Goal: Find specific page/section: Find specific page/section

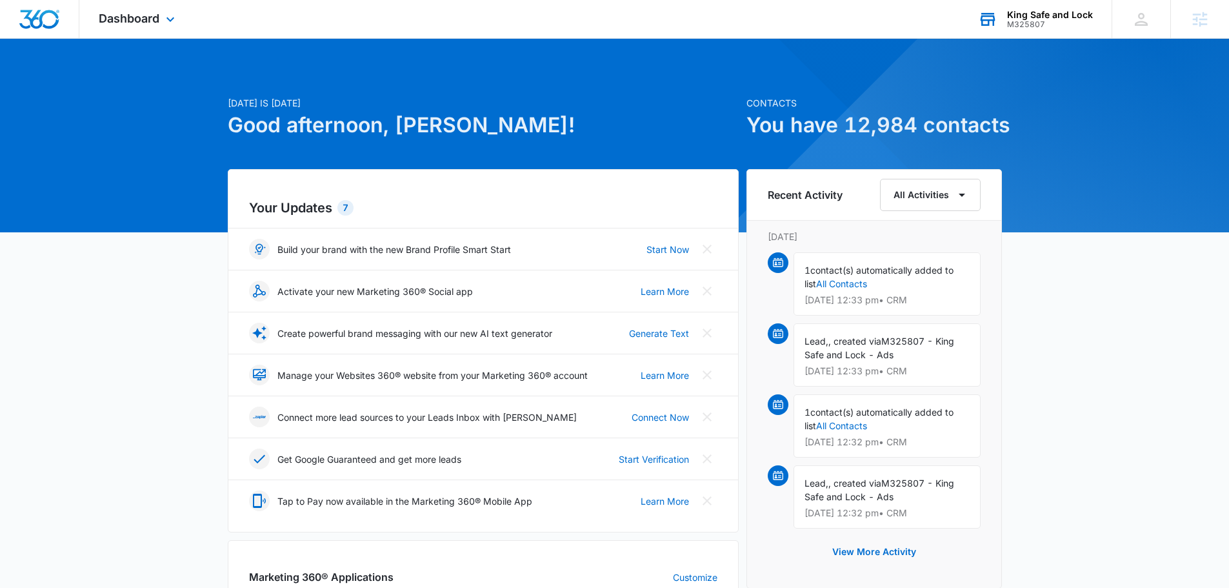
click at [1034, 24] on div "M325807" at bounding box center [1050, 24] width 86 height 9
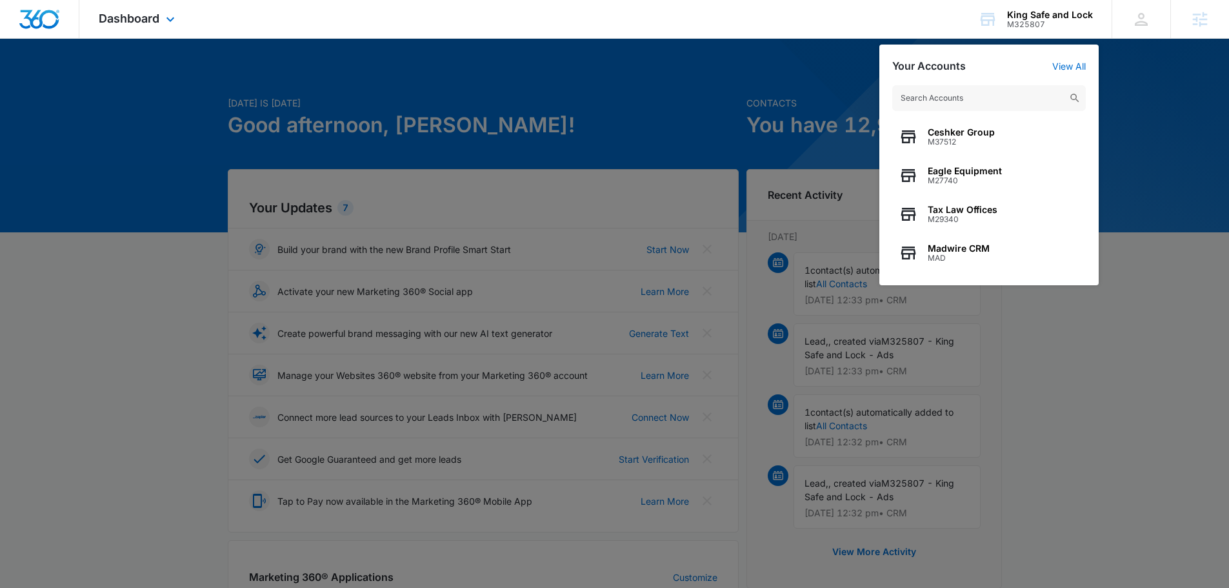
click at [142, 10] on div "Dashboard Apps Reputation CRM Email Social Payments POS Content Ads Intelligenc…" at bounding box center [138, 19] width 118 height 38
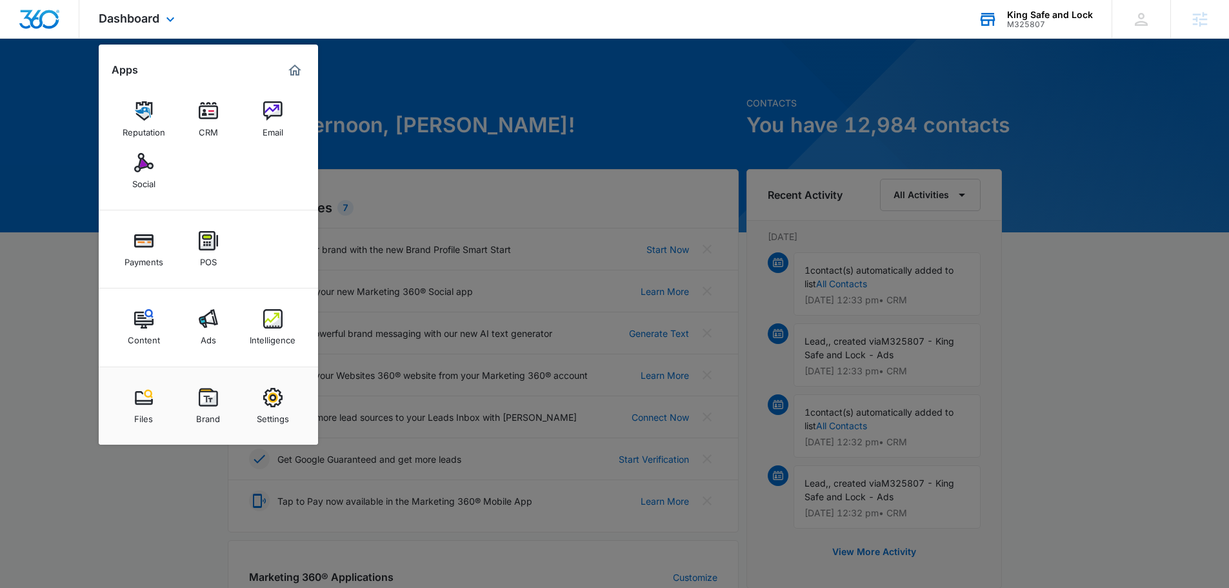
click at [1021, 26] on div "M325807" at bounding box center [1050, 24] width 86 height 9
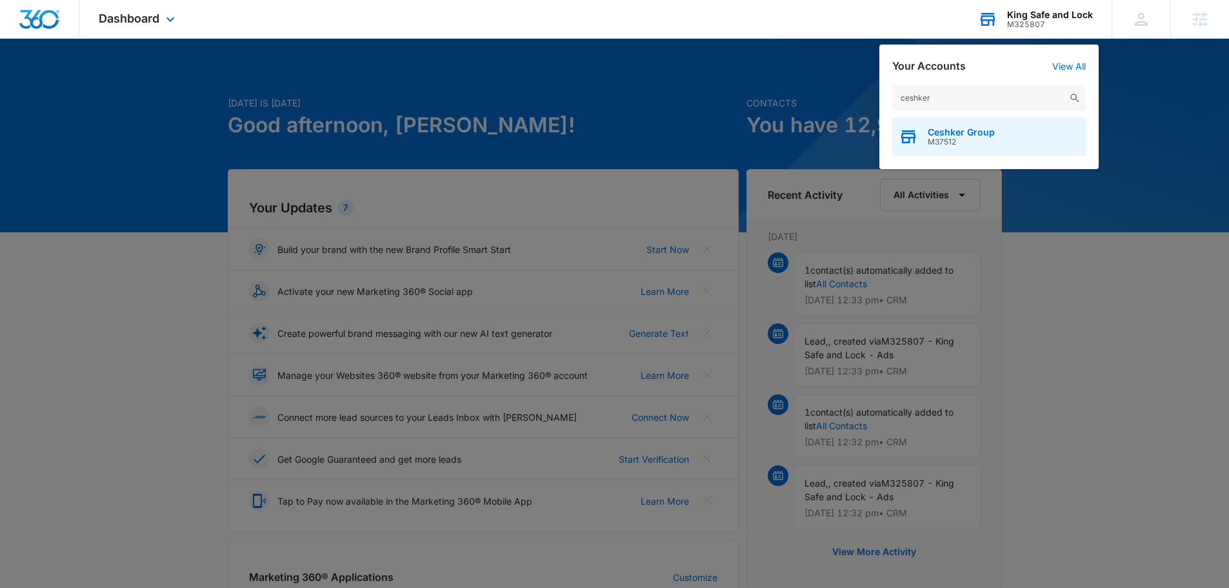
type input "ceshker"
click at [986, 135] on span "Ceshker Group" at bounding box center [960, 132] width 67 height 10
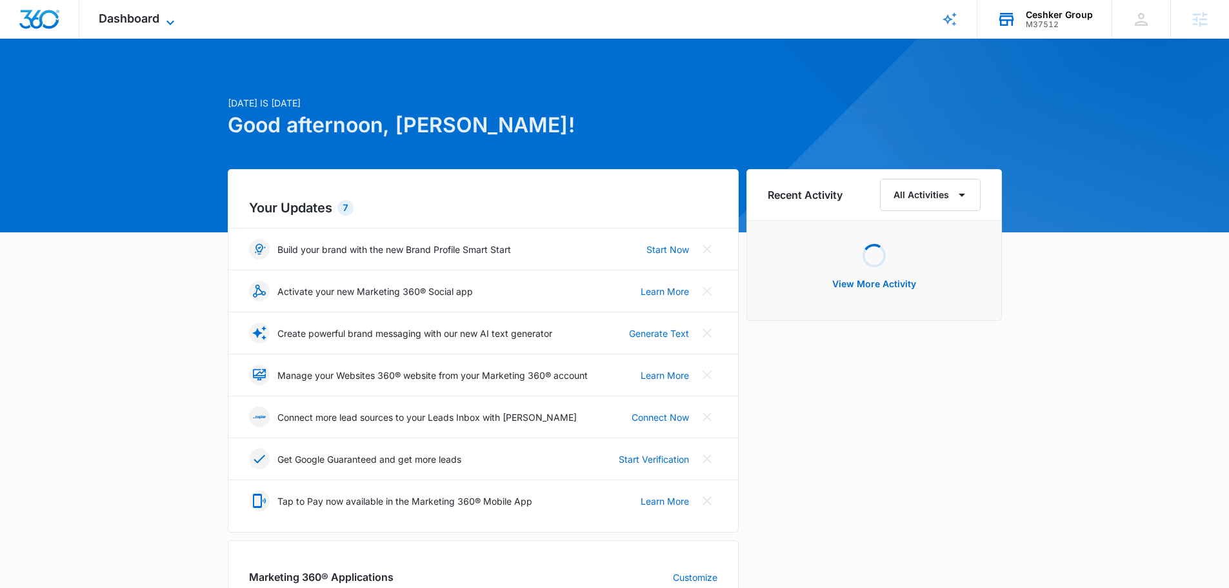
click at [106, 25] on span "Dashboard" at bounding box center [129, 19] width 61 height 14
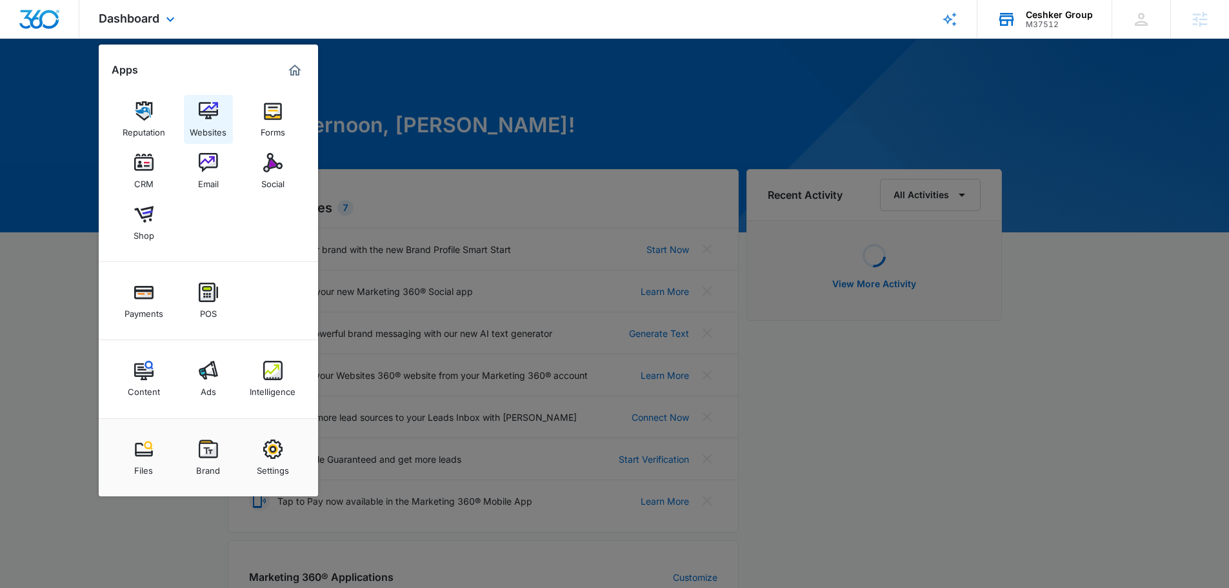
click at [220, 125] on div "Websites" at bounding box center [208, 129] width 37 height 17
